Goal: Information Seeking & Learning: Compare options

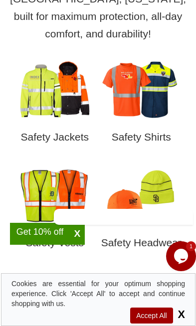
scroll to position [428, 0]
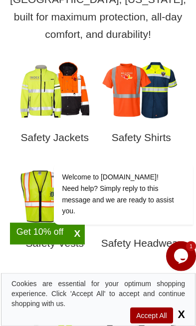
click at [37, 73] on img at bounding box center [55, 90] width 80 height 60
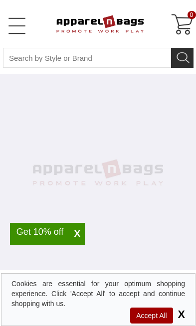
select select "48"
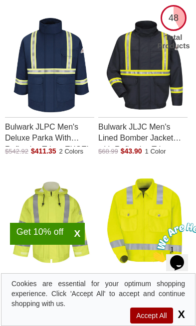
scroll to position [1659, 0]
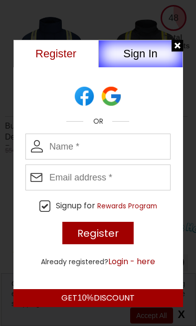
click at [184, 47] on div at bounding box center [178, 46] width 12 height 12
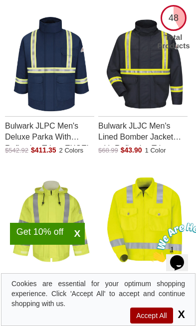
click at [184, 169] on img "Red Kap JY32 Mens Hi-Visibility Ike Jacket with a 0.0 Star Rating 0Product Revi…" at bounding box center [145, 221] width 84 height 104
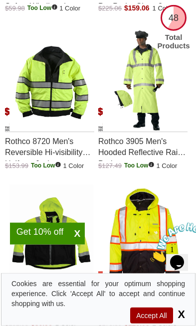
scroll to position [2275, 0]
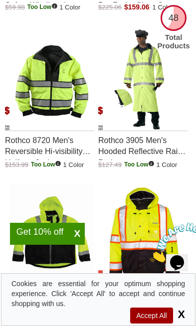
click at [50, 94] on img "Rothco 8720 Mens Reversible Hi-visibility Uniform Jacket with a 0.0 Star Rating…" at bounding box center [51, 78] width 84 height 104
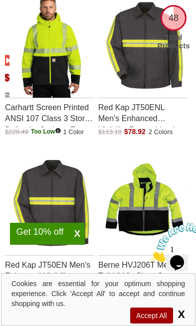
scroll to position [3278, 0]
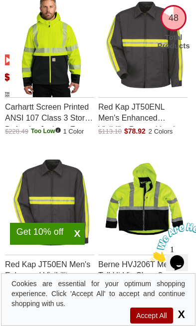
click at [168, 207] on img "Berne HVJ206T Mens Tall Hi-Vis Class 3 Hooded Softshell Jacket with a 0.0 Star …" at bounding box center [145, 202] width 84 height 104
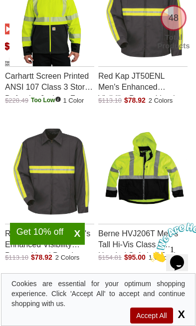
scroll to position [3295, 0]
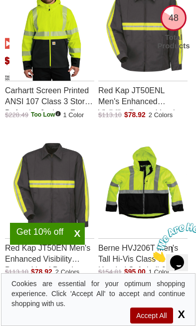
click at [137, 250] on p "Berne HVJ206T Men's Tall Hi-Vis Class 3 Hooded Softshell Jacket" at bounding box center [142, 253] width 89 height 29
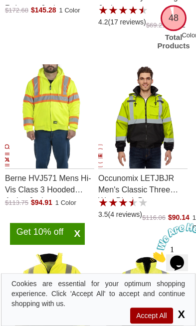
scroll to position [3718, 0]
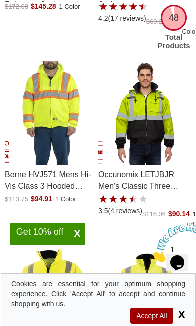
click at [158, 137] on img "Occunomix LETJBJR Mens Classic Three Way Black Bottom Bomber Jacket with a 3.5 …" at bounding box center [145, 113] width 84 height 104
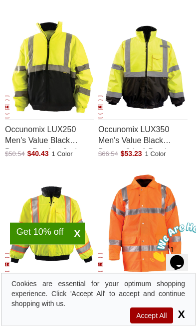
scroll to position [3947, 0]
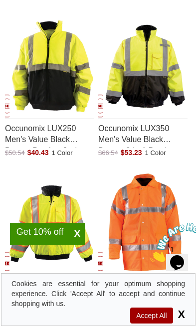
click at [154, 74] on img "Occunomix LUX350 Mens Value Black Bottom 2-in-1 Bomber Jacket with a 0.0 Star R…" at bounding box center [145, 66] width 84 height 104
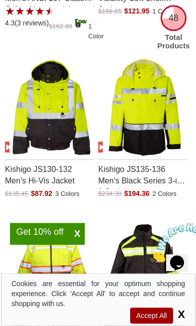
scroll to position [2880, 0]
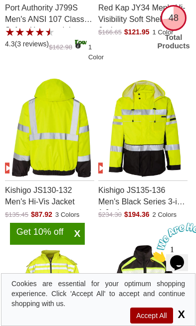
click at [56, 128] on img "Kishigo JS130-132 Mens Hi-Vis Jacket with a 0.0 Star Rating 0Product Review and…" at bounding box center [51, 127] width 84 height 105
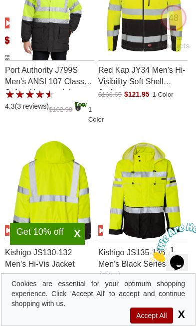
scroll to position [2896, 0]
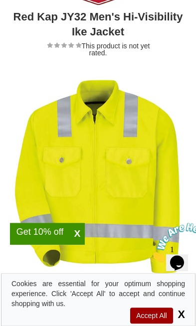
scroll to position [108, 0]
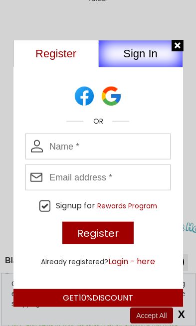
scroll to position [166, 0]
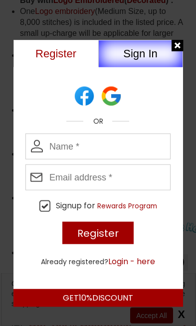
scroll to position [798, 0]
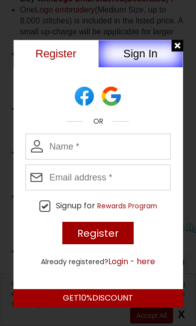
click at [184, 49] on div at bounding box center [178, 46] width 12 height 12
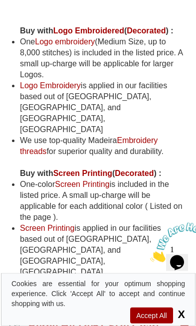
scroll to position [761, 0]
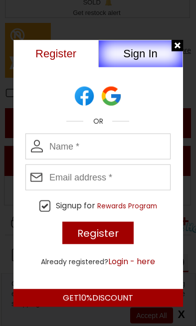
scroll to position [791, 0]
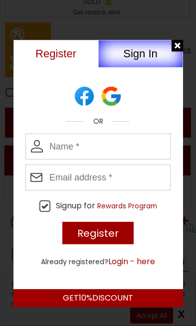
click at [183, 50] on div at bounding box center [178, 46] width 12 height 12
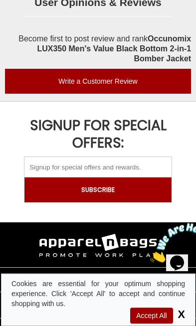
scroll to position [2354, 0]
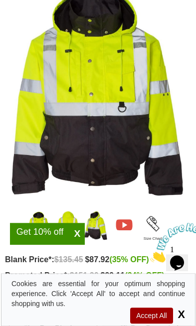
scroll to position [192, 0]
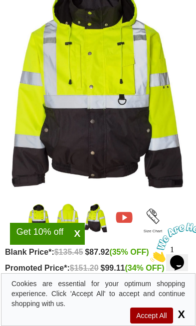
click at [68, 228] on img "Kishigo JS130-132" at bounding box center [67, 218] width 24 height 30
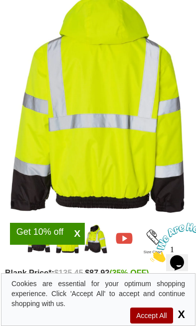
scroll to position [176, 0]
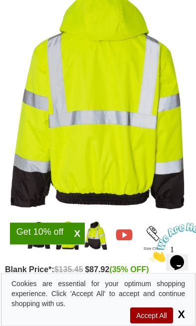
click at [97, 237] on img "Kishigo JS130-132" at bounding box center [96, 236] width 24 height 30
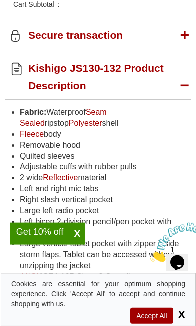
scroll to position [808, 0]
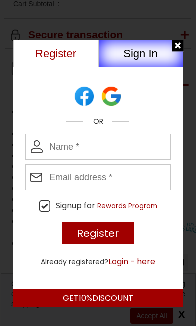
click at [177, 50] on div at bounding box center [178, 46] width 12 height 12
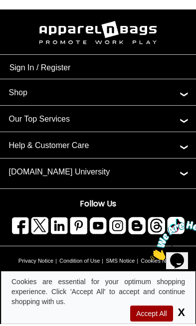
scroll to position [2460, 0]
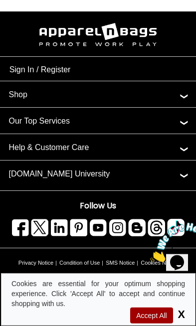
click at [183, 310] on span "X" at bounding box center [180, 314] width 10 height 12
click at [180, 315] on span "X" at bounding box center [180, 314] width 10 height 12
